Goal: Task Accomplishment & Management: Manage account settings

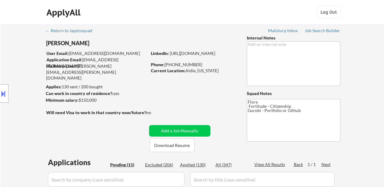
select select ""pending""
select select ""excluded__expired_""
select select ""pending""
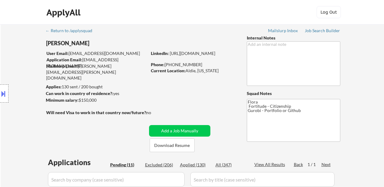
select select ""pending""
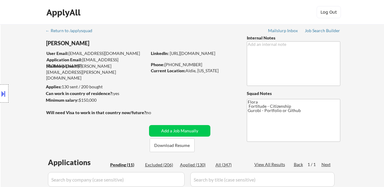
select select ""pending""
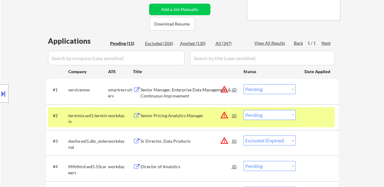
scroll to position [121, 0]
select select ""pending""
click at [284, 91] on select "Choose an option... Pending Applied Excluded (Questions) Excluded (Expired) Exc…" at bounding box center [270, 89] width 52 height 10
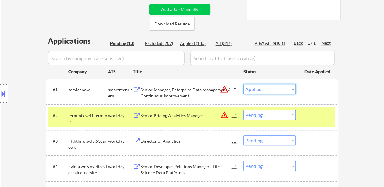
click at [244, 84] on select "Choose an option... Pending Applied Excluded (Questions) Excluded (Expired) Exc…" at bounding box center [270, 89] width 52 height 10
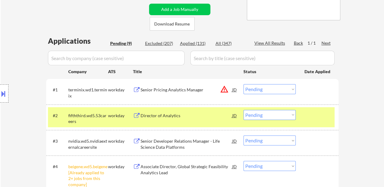
click at [264, 90] on select "Choose an option... Pending Applied Excluded (Questions) Excluded (Expired) Exc…" at bounding box center [270, 89] width 52 height 10
click at [244, 84] on select "Choose an option... Pending Applied Excluded (Questions) Excluded (Expired) Exc…" at bounding box center [270, 89] width 52 height 10
click at [166, 115] on div "Director of Analytics" at bounding box center [187, 116] width 92 height 6
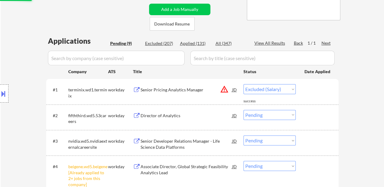
select select ""pending""
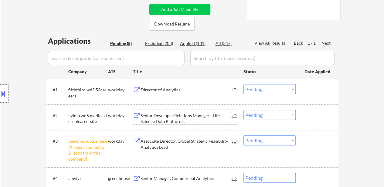
click at [177, 119] on div "Senior Developer Relations Manager - Life Science Data Platforms" at bounding box center [187, 119] width 92 height 12
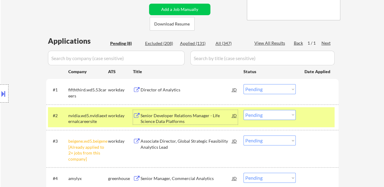
click at [285, 138] on select "Choose an option... Pending Applied Excluded (Questions) Excluded (Expired) Exc…" at bounding box center [270, 140] width 52 height 10
click at [244, 135] on select "Choose an option... Pending Applied Excluded (Questions) Excluded (Expired) Exc…" at bounding box center [270, 140] width 52 height 10
select select ""pending""
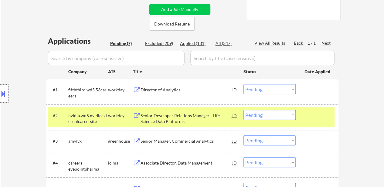
click at [175, 138] on div "Senior Manager, Commercial Analytics" at bounding box center [187, 141] width 92 height 6
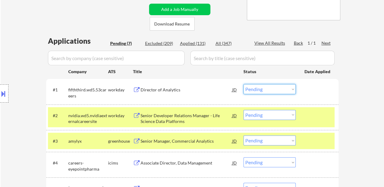
click at [273, 87] on select "Choose an option... Pending Applied Excluded (Questions) Excluded (Expired) Exc…" at bounding box center [270, 89] width 52 height 10
click at [244, 84] on select "Choose an option... Pending Applied Excluded (Questions) Excluded (Expired) Exc…" at bounding box center [270, 89] width 52 height 10
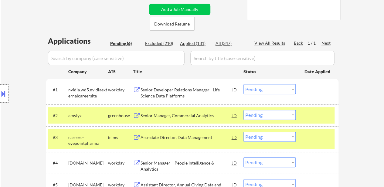
click at [264, 90] on select "Choose an option... Pending Applied Excluded (Questions) Excluded (Expired) Exc…" at bounding box center [270, 89] width 52 height 10
click at [244, 84] on select "Choose an option... Pending Applied Excluded (Questions) Excluded (Expired) Exc…" at bounding box center [270, 89] width 52 height 10
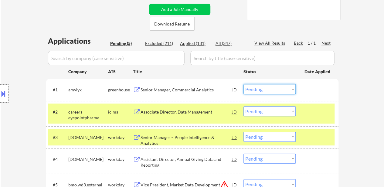
click at [279, 88] on select "Choose an option... Pending Applied Excluded (Questions) Excluded (Expired) Exc…" at bounding box center [270, 89] width 52 height 10
click at [244, 84] on select "Choose an option... Pending Applied Excluded (Questions) Excluded (Expired) Exc…" at bounding box center [270, 89] width 52 height 10
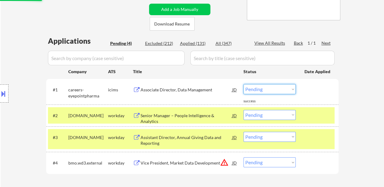
click at [281, 90] on select "Choose an option... Pending Applied Excluded (Questions) Excluded (Expired) Exc…" at bounding box center [270, 89] width 52 height 10
click at [244, 84] on select "Choose an option... Pending Applied Excluded (Questions) Excluded (Expired) Exc…" at bounding box center [270, 89] width 52 height 10
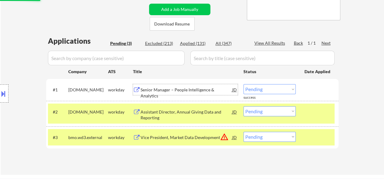
click at [199, 89] on div "Senior Manager – People Intelligence & Analytics" at bounding box center [187, 93] width 92 height 12
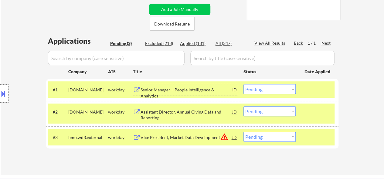
click at [172, 111] on div "Assistant Director, Annual Giving Data and Reporting" at bounding box center [187, 115] width 92 height 12
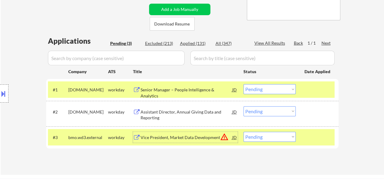
click at [168, 136] on div "Vice President, Market Data Development" at bounding box center [187, 138] width 92 height 6
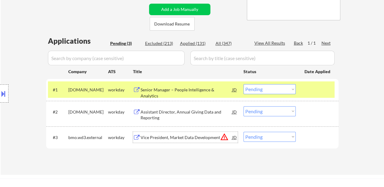
click at [267, 90] on select "Choose an option... Pending Applied Excluded (Questions) Excluded (Expired) Exc…" at bounding box center [270, 89] width 52 height 10
click at [244, 84] on select "Choose an option... Pending Applied Excluded (Questions) Excluded (Expired) Exc…" at bounding box center [270, 89] width 52 height 10
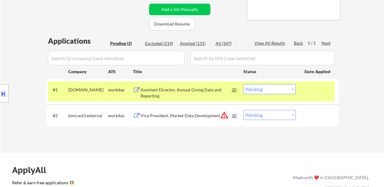
click at [261, 90] on select "Choose an option... Pending Applied Excluded (Questions) Excluded (Expired) Exc…" at bounding box center [270, 89] width 52 height 10
click at [244, 84] on select "Choose an option... Pending Applied Excluded (Questions) Excluded (Expired) Exc…" at bounding box center [270, 89] width 52 height 10
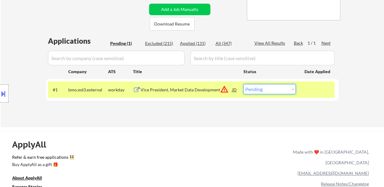
click at [255, 91] on select "Choose an option... Pending Applied Excluded (Questions) Excluded (Expired) Exc…" at bounding box center [270, 89] width 52 height 10
select select ""excluded""
click at [244, 84] on select "Choose an option... Pending Applied Excluded (Questions) Excluded (Expired) Exc…" at bounding box center [270, 89] width 52 height 10
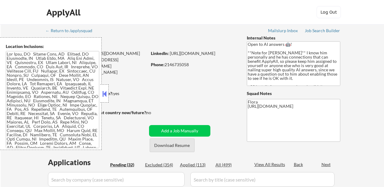
select select ""pending""
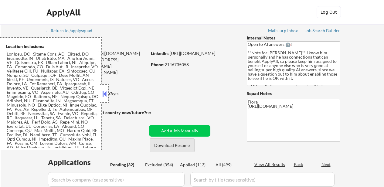
select select ""pending""
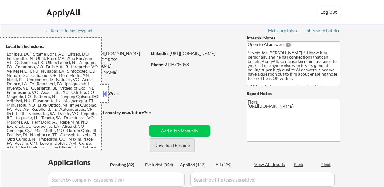
select select ""pending""
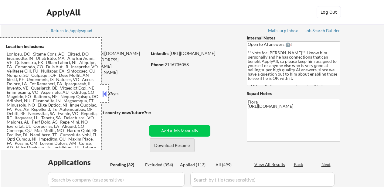
select select ""pending""
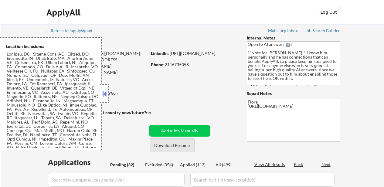
select select ""pending""
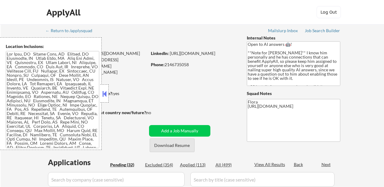
select select ""pending""
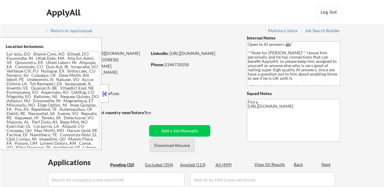
select select ""pending""
click at [185, 148] on button "Download Resume" at bounding box center [172, 145] width 45 height 14
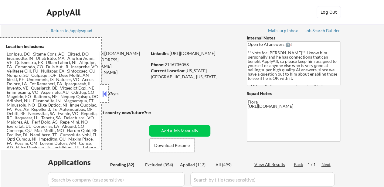
click at [103, 92] on button at bounding box center [104, 93] width 7 height 9
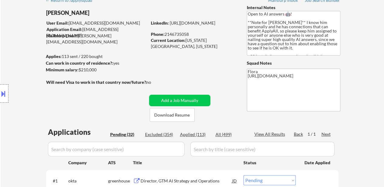
scroll to position [91, 0]
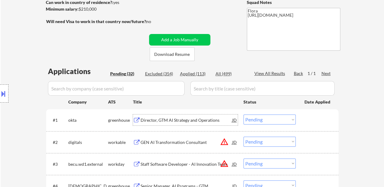
click at [192, 120] on div "Director, GTM AI Strategy and Operations" at bounding box center [187, 120] width 92 height 6
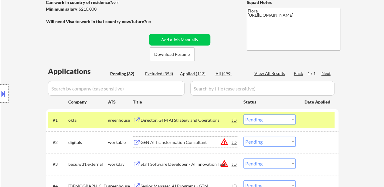
click at [188, 141] on div "GEN AI Transformation Consultant" at bounding box center [187, 142] width 92 height 6
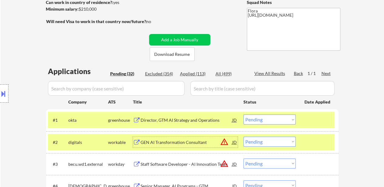
click at [179, 164] on div "Staff Software Developer - AI Innovation Team" at bounding box center [187, 164] width 92 height 6
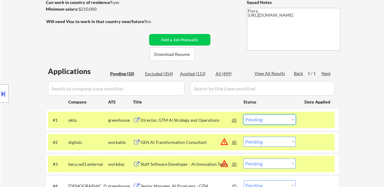
click at [257, 118] on select "Choose an option... Pending Applied Excluded (Questions) Excluded (Expired) Exc…" at bounding box center [270, 119] width 52 height 10
click at [244, 114] on select "Choose an option... Pending Applied Excluded (Questions) Excluded (Expired) Exc…" at bounding box center [270, 119] width 52 height 10
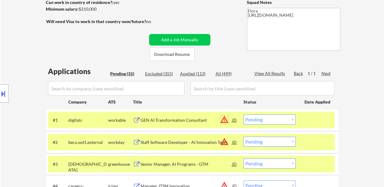
click at [223, 121] on button "warning_amber" at bounding box center [224, 119] width 9 height 9
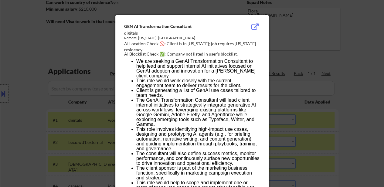
click at [225, 121] on li "The GenAI Transformation Consultant will lead client internal initiatives to st…" at bounding box center [197, 112] width 123 height 29
click at [347, 59] on div at bounding box center [192, 93] width 384 height 187
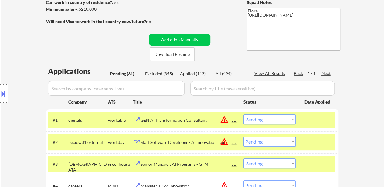
click at [270, 123] on select "Choose an option... Pending Applied Excluded (Questions) Excluded (Expired) Exc…" at bounding box center [270, 119] width 52 height 10
click at [244, 114] on select "Choose an option... Pending Applied Excluded (Questions) Excluded (Expired) Exc…" at bounding box center [270, 119] width 52 height 10
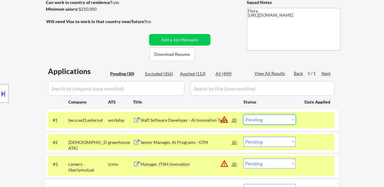
click at [256, 118] on select "Choose an option... Pending Applied Excluded (Questions) Excluded (Expired) Exc…" at bounding box center [270, 119] width 52 height 10
click at [244, 114] on select "Choose an option... Pending Applied Excluded (Questions) Excluded (Expired) Exc…" at bounding box center [270, 119] width 52 height 10
select select ""pending""
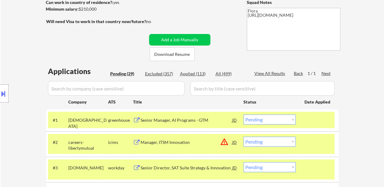
click at [184, 117] on div "Senior Manager, AI Programs - GTM" at bounding box center [187, 119] width 92 height 11
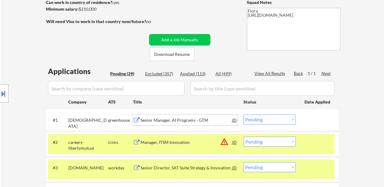
click at [269, 141] on select "Choose an option... Pending Applied Excluded (Questions) Excluded (Expired) Exc…" at bounding box center [270, 142] width 52 height 10
click at [244, 137] on select "Choose an option... Pending Applied Excluded (Questions) Excluded (Expired) Exc…" at bounding box center [270, 142] width 52 height 10
select select ""pending""
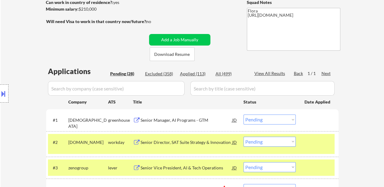
click at [163, 143] on div "Senior Director, SAT Suite Strategy & Innovation" at bounding box center [187, 142] width 92 height 6
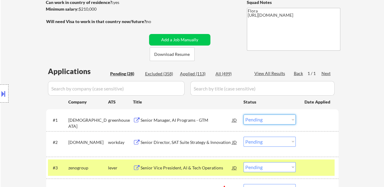
click at [288, 120] on select "Choose an option... Pending Applied Excluded (Questions) Excluded (Expired) Exc…" at bounding box center [270, 119] width 52 height 10
click at [244, 114] on select "Choose an option... Pending Applied Excluded (Questions) Excluded (Expired) Exc…" at bounding box center [270, 119] width 52 height 10
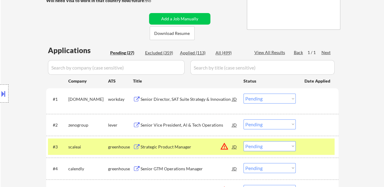
scroll to position [121, 0]
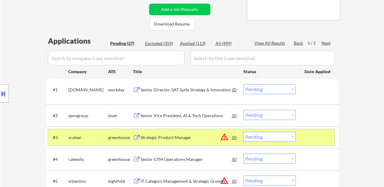
click at [312, 141] on div at bounding box center [318, 137] width 27 height 11
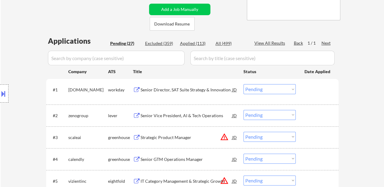
click at [197, 114] on div "Senior Vice President, AI & Tech Operations" at bounding box center [187, 116] width 92 height 6
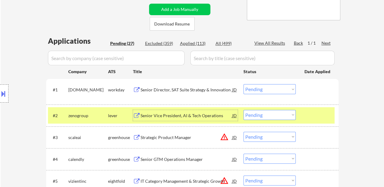
click at [274, 89] on select "Choose an option... Pending Applied Excluded (Questions) Excluded (Expired) Exc…" at bounding box center [270, 89] width 52 height 10
click at [244, 84] on select "Choose an option... Pending Applied Excluded (Questions) Excluded (Expired) Exc…" at bounding box center [270, 89] width 52 height 10
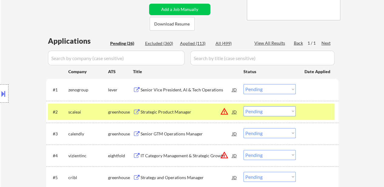
click at [313, 111] on div at bounding box center [318, 111] width 27 height 11
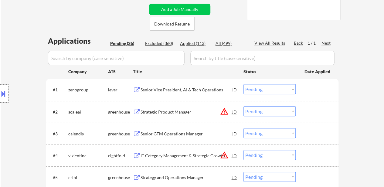
click at [165, 114] on div "Strategic Product Manager" at bounding box center [187, 112] width 92 height 6
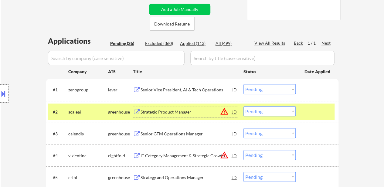
click at [208, 135] on div "Senior GTM Operations Manager" at bounding box center [187, 134] width 92 height 6
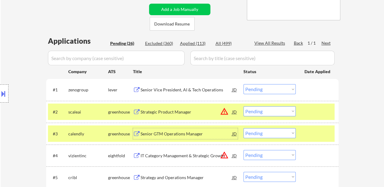
click at [278, 90] on select "Choose an option... Pending Applied Excluded (Questions) Excluded (Expired) Exc…" at bounding box center [270, 89] width 52 height 10
click at [244, 84] on select "Choose an option... Pending Applied Excluded (Questions) Excluded (Expired) Exc…" at bounding box center [270, 89] width 52 height 10
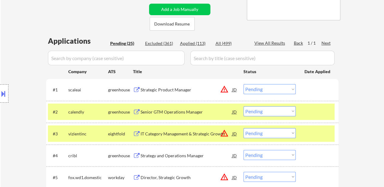
click at [280, 87] on select "Choose an option... Pending Applied Excluded (Questions) Excluded (Expired) Exc…" at bounding box center [270, 89] width 52 height 10
click at [244, 84] on select "Choose an option... Pending Applied Excluded (Questions) Excluded (Expired) Exc…" at bounding box center [270, 89] width 52 height 10
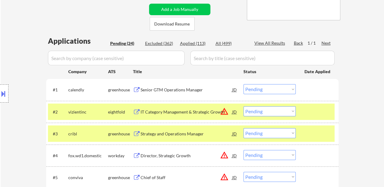
click at [312, 129] on div at bounding box center [318, 133] width 27 height 11
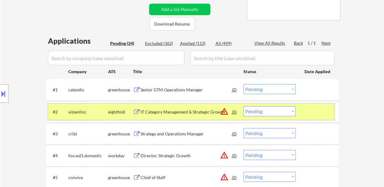
click at [312, 111] on div at bounding box center [318, 111] width 27 height 11
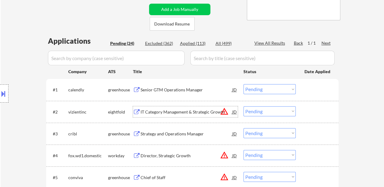
click at [196, 109] on div "IT Category Management & Strategic Growth" at bounding box center [187, 112] width 92 height 6
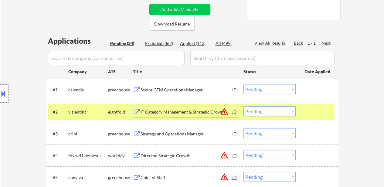
click at [264, 89] on select "Choose an option... Pending Applied Excluded (Questions) Excluded (Expired) Exc…" at bounding box center [270, 89] width 52 height 10
click at [244, 84] on select "Choose an option... Pending Applied Excluded (Questions) Excluded (Expired) Exc…" at bounding box center [270, 89] width 52 height 10
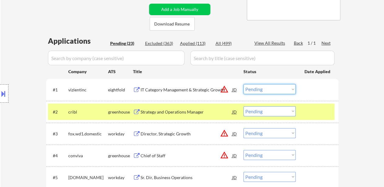
click at [263, 91] on select "Choose an option... Pending Applied Excluded (Questions) Excluded (Expired) Exc…" at bounding box center [270, 89] width 52 height 10
click at [244, 84] on select "Choose an option... Pending Applied Excluded (Questions) Excluded (Expired) Exc…" at bounding box center [270, 89] width 52 height 10
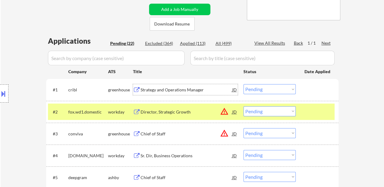
click at [178, 90] on div "Strategy and Operations Manager" at bounding box center [187, 90] width 92 height 6
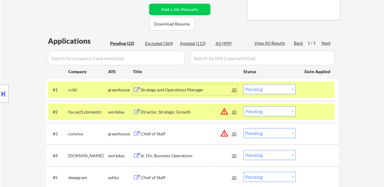
click at [313, 111] on div at bounding box center [318, 111] width 27 height 11
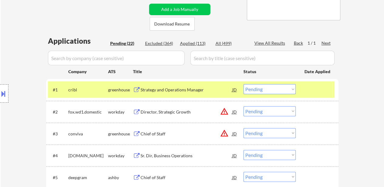
click at [159, 110] on div "Director, Strategic Growth" at bounding box center [187, 112] width 92 height 6
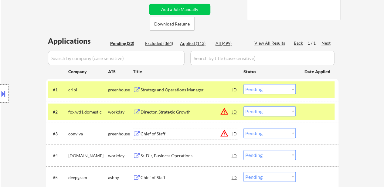
click at [162, 135] on div "Chief of Staff" at bounding box center [187, 134] width 92 height 6
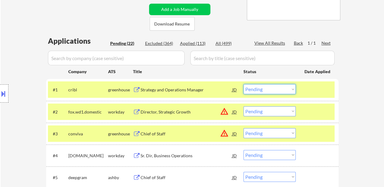
click at [284, 90] on select "Choose an option... Pending Applied Excluded (Questions) Excluded (Expired) Exc…" at bounding box center [270, 89] width 52 height 10
click at [244, 84] on select "Choose an option... Pending Applied Excluded (Questions) Excluded (Expired) Exc…" at bounding box center [270, 89] width 52 height 10
select select ""pending""
